Goal: Information Seeking & Learning: Find specific page/section

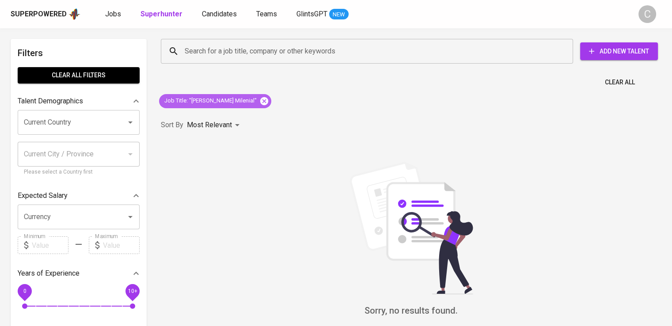
click at [259, 96] on icon at bounding box center [264, 101] width 10 height 10
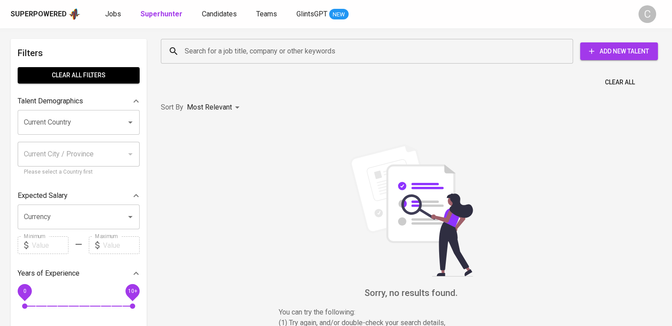
click at [279, 57] on input "Search for a job title, company or other keywords" at bounding box center [368, 51] width 373 height 17
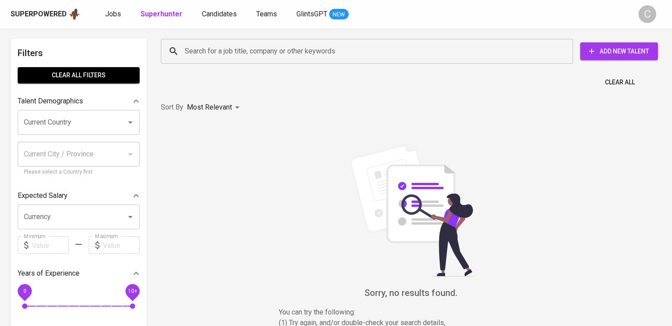
click at [279, 57] on input "Search for a job title, company or other keywords" at bounding box center [368, 51] width 373 height 17
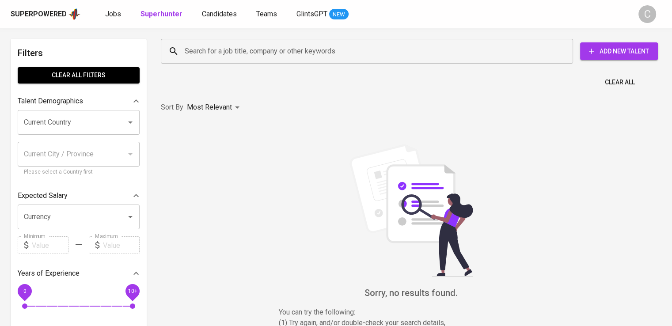
click at [279, 57] on input "Search for a job title, company or other keywords" at bounding box center [368, 51] width 373 height 17
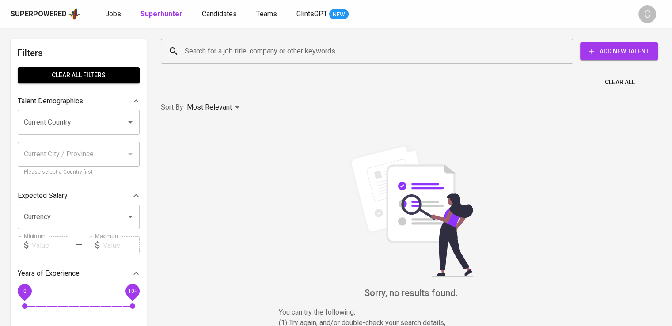
click at [279, 57] on input "Search for a job title, company or other keywords" at bounding box center [368, 51] width 373 height 17
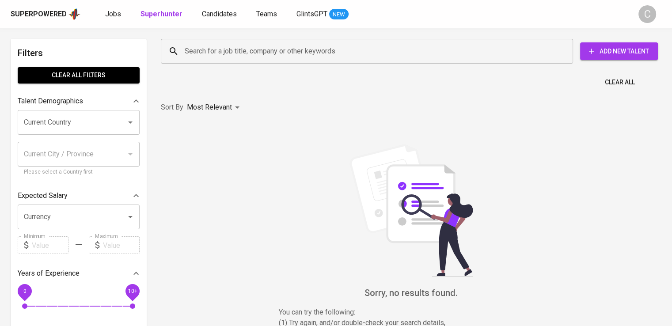
click at [279, 57] on input "Search for a job title, company or other keywords" at bounding box center [368, 51] width 373 height 17
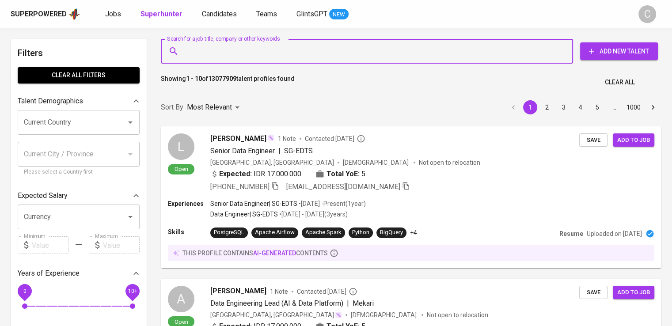
click at [284, 53] on input "Search for a job title, company or other keywords" at bounding box center [368, 51] width 373 height 17
paste input "Sumber Tani Agung"
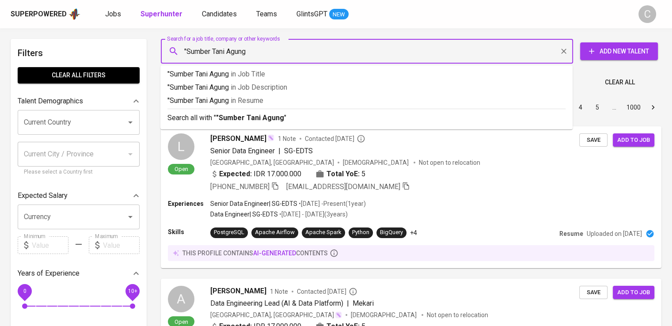
paste input "Sumber Tani Agung"
type input ""Sumber Tani Agung""
click at [278, 98] on p ""Sumber Tani Agung" in [GEOGRAPHIC_DATA]" at bounding box center [366, 100] width 398 height 11
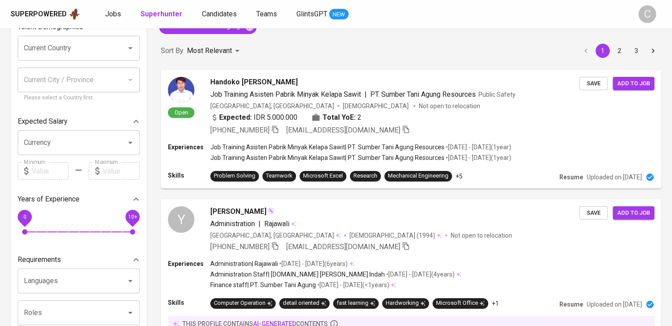
scroll to position [1137, 0]
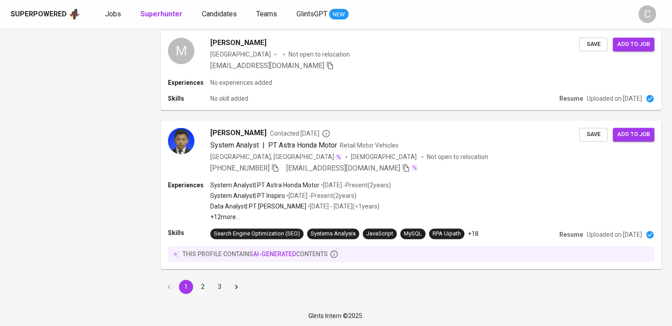
click at [200, 287] on button "2" at bounding box center [203, 287] width 14 height 14
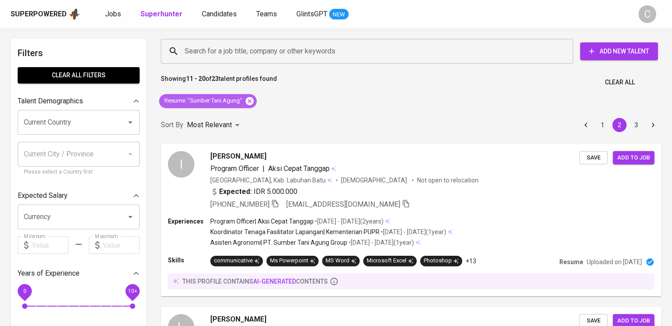
click at [246, 98] on icon at bounding box center [250, 101] width 10 height 10
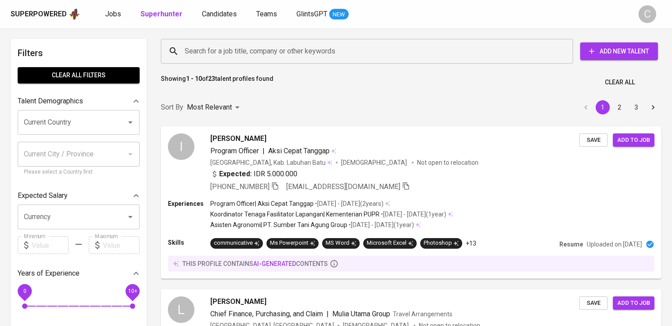
click at [243, 53] on input "Search for a job title, company or other keywords" at bounding box center [368, 51] width 373 height 17
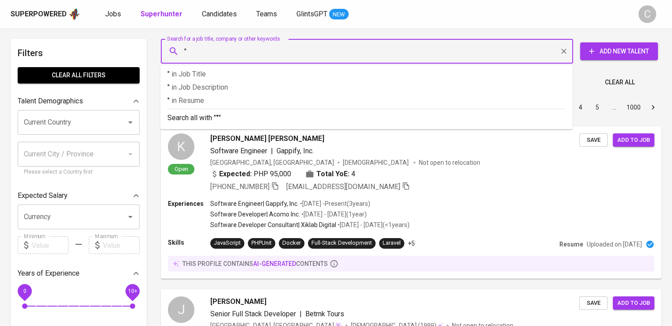
paste input "Okky [PERSON_NAME]"
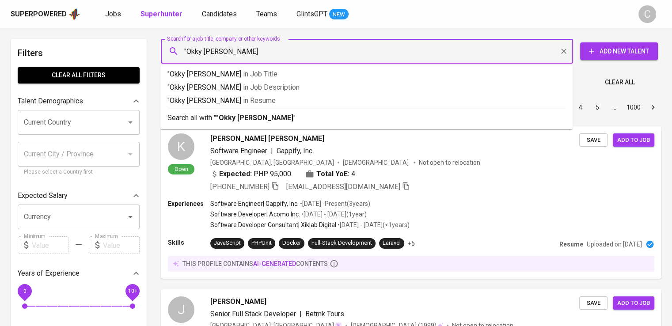
type input ""Okky [PERSON_NAME]""
click at [245, 97] on span "in [GEOGRAPHIC_DATA]" at bounding box center [261, 100] width 33 height 8
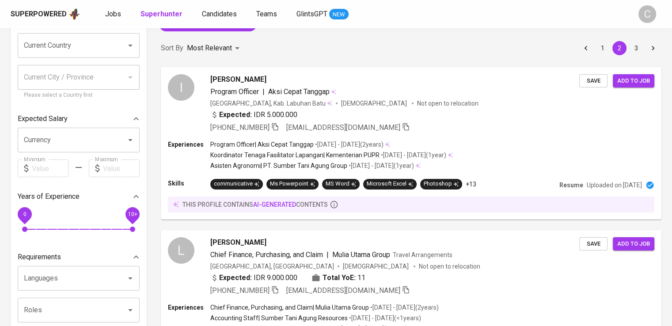
scroll to position [1331, 0]
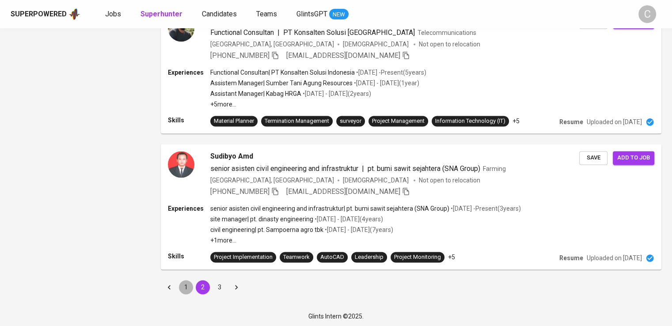
click at [187, 281] on button "1" at bounding box center [186, 287] width 14 height 14
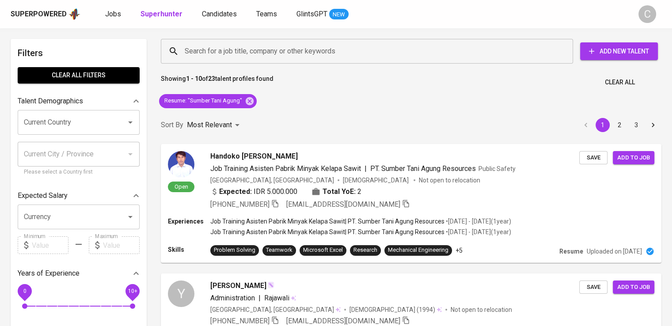
scroll to position [79, 0]
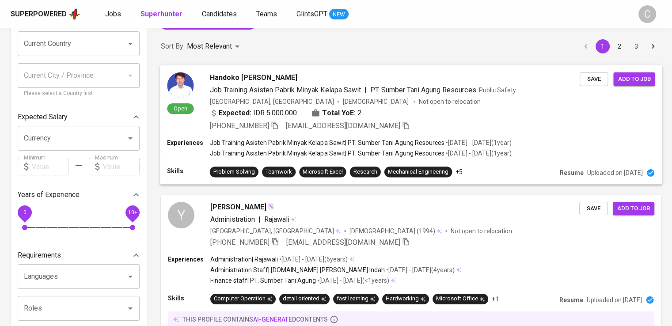
click at [272, 122] on span at bounding box center [275, 125] width 8 height 8
